Goal: Use online tool/utility: Utilize a website feature to perform a specific function

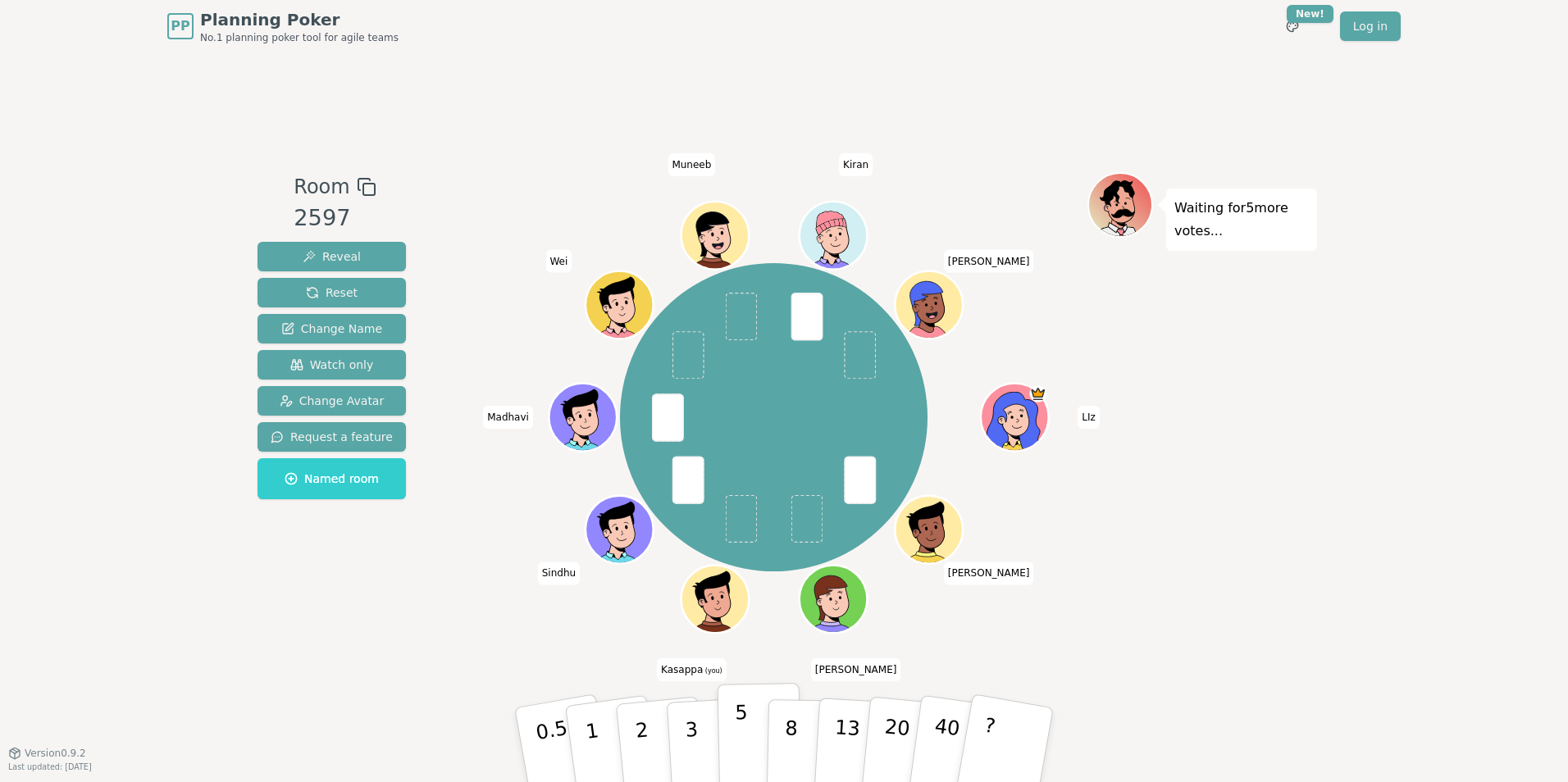
click at [733, 735] on button "5" at bounding box center [759, 746] width 85 height 125
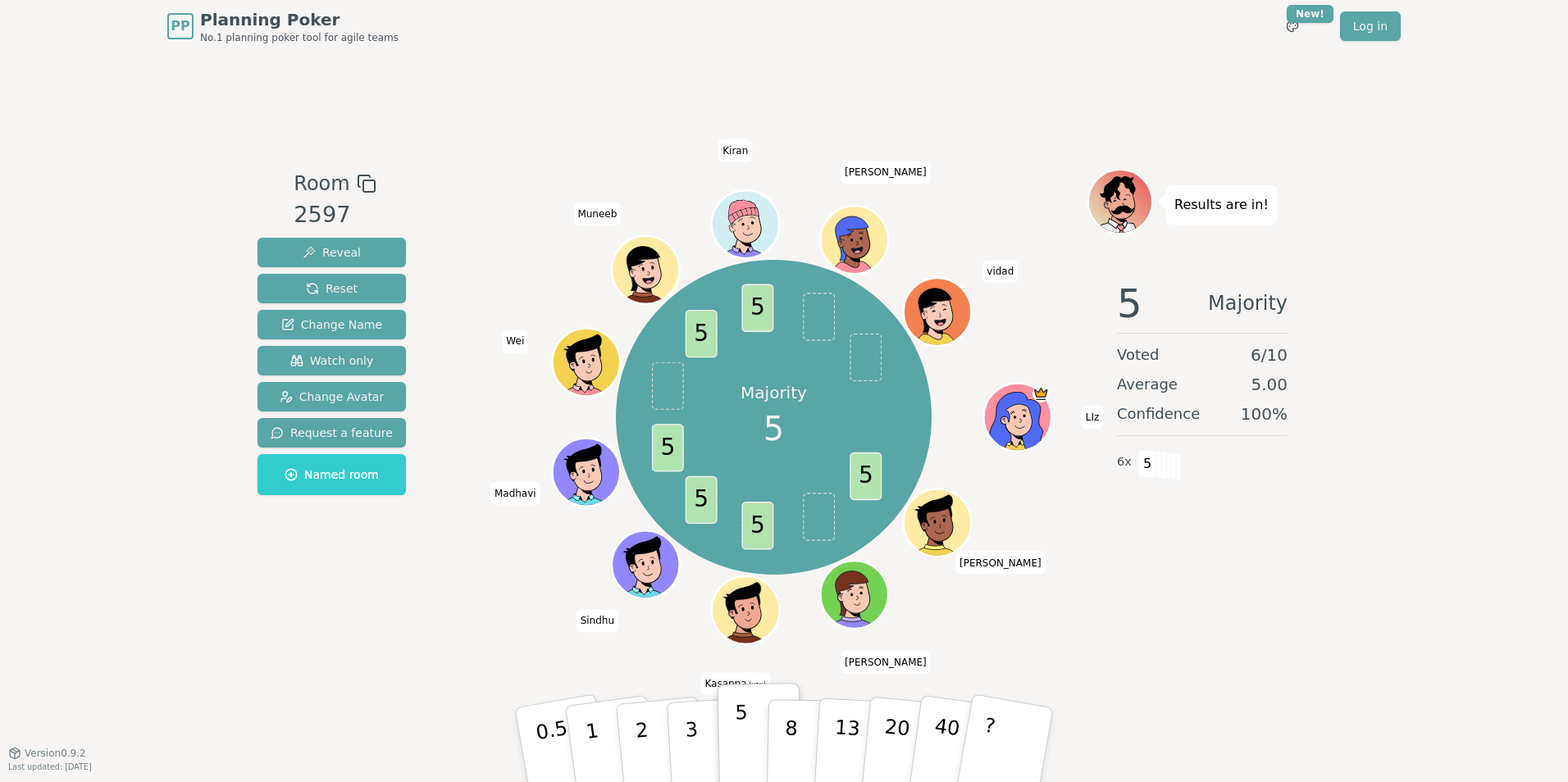
click at [731, 719] on button "5" at bounding box center [759, 746] width 85 height 125
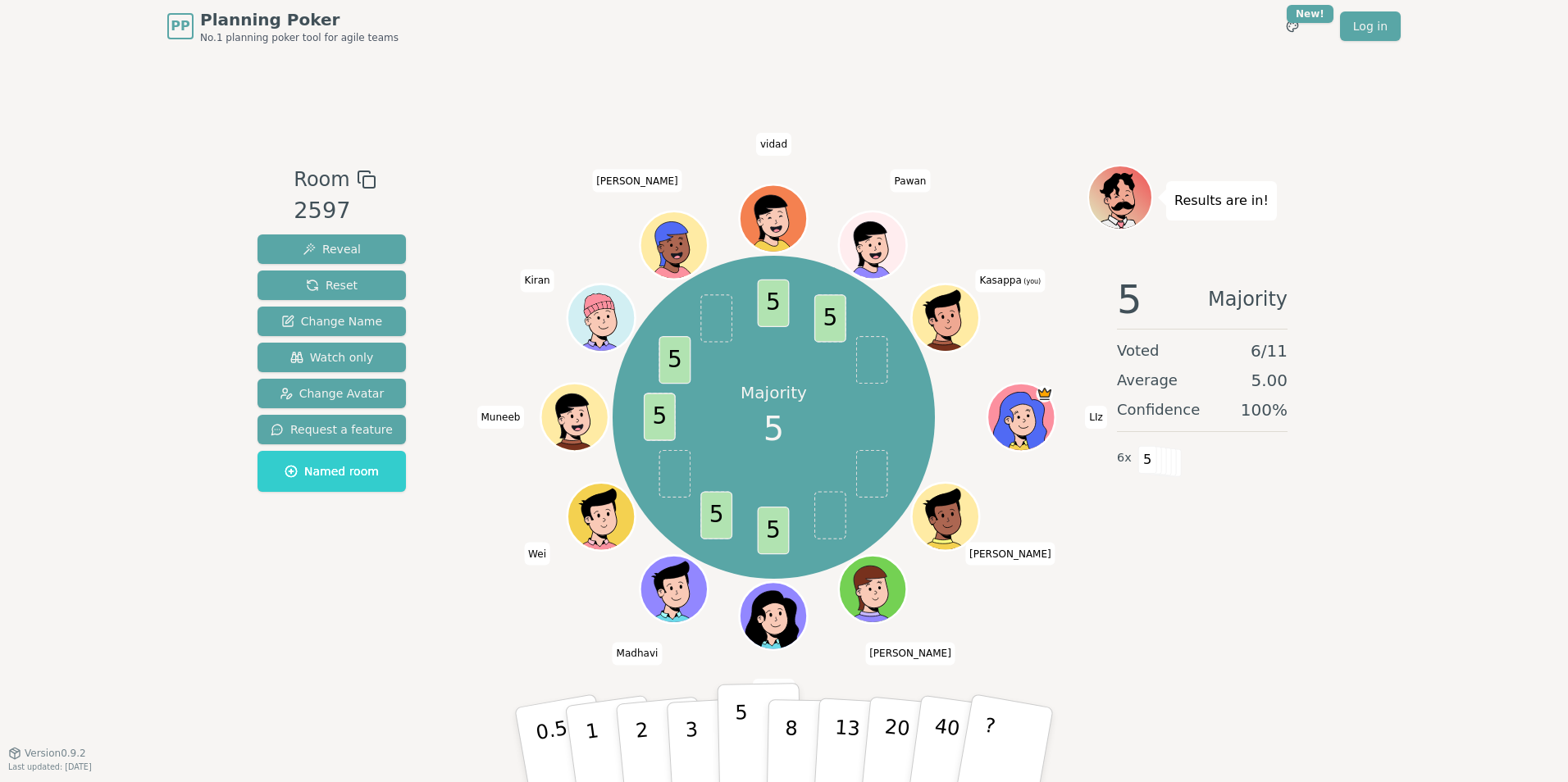
click at [737, 741] on p "5" at bounding box center [742, 746] width 14 height 89
